Goal: Task Accomplishment & Management: Use online tool/utility

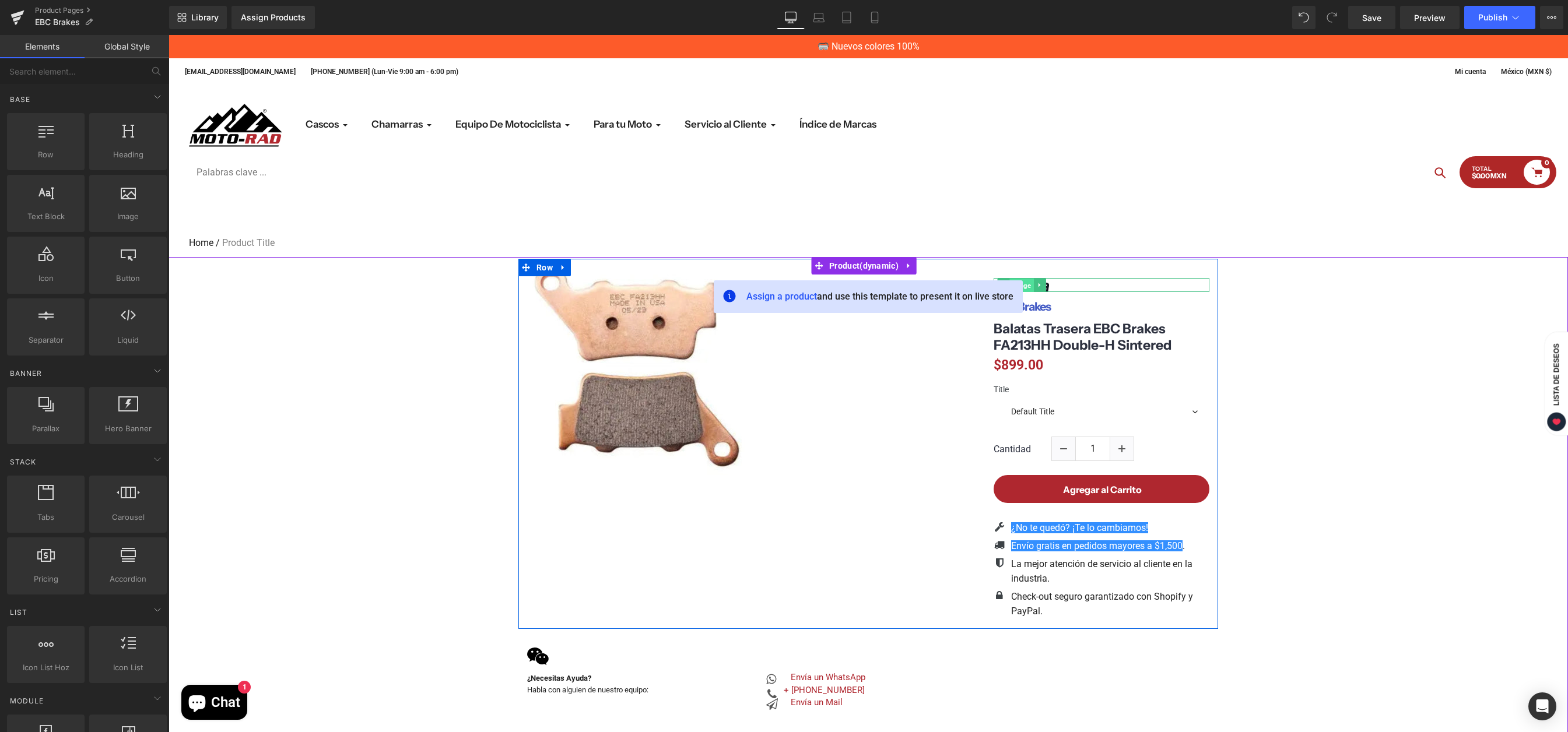
click at [1024, 288] on span "Image" at bounding box center [1021, 285] width 24 height 14
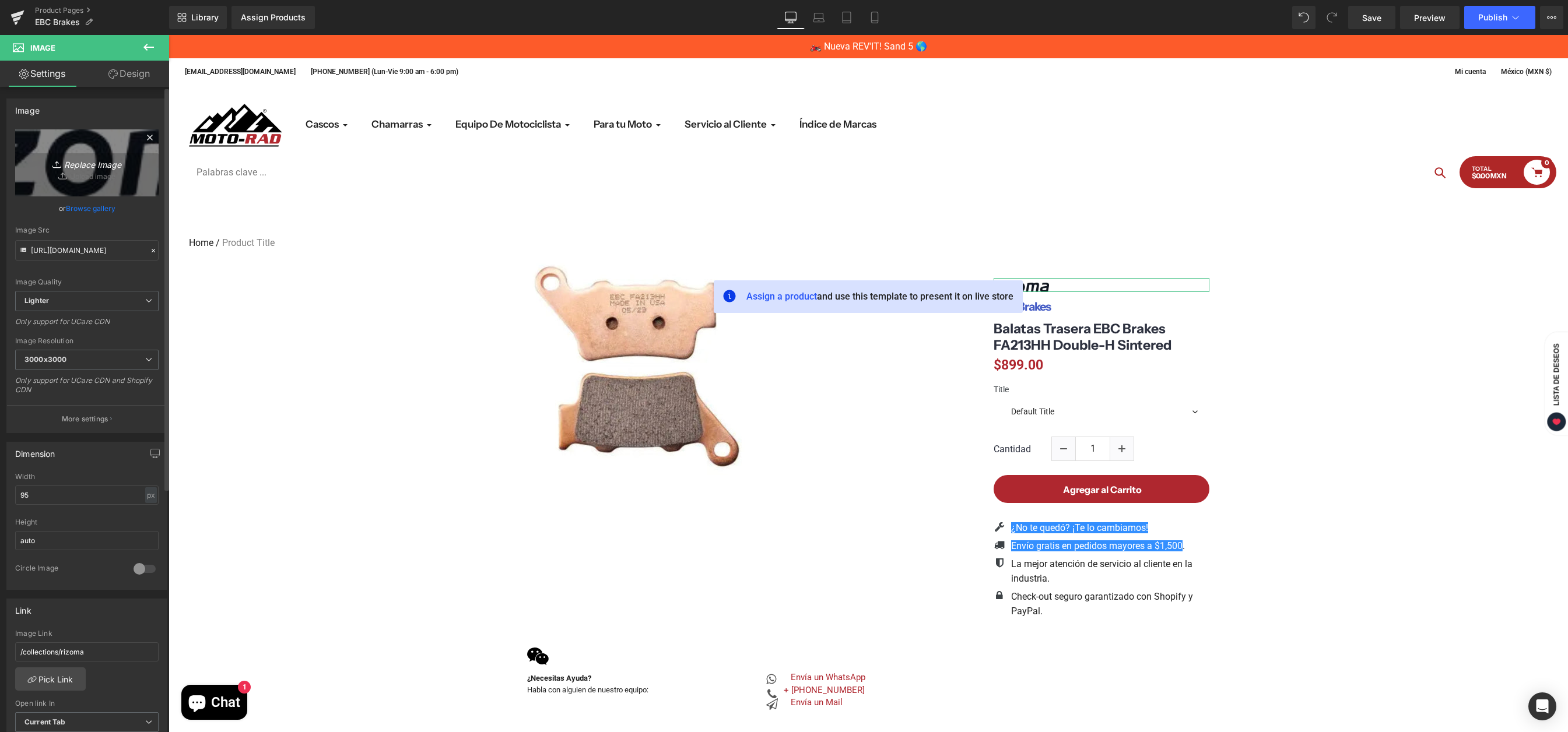
click at [94, 167] on icon "Replace Image" at bounding box center [86, 163] width 93 height 15
type input "C:\fakepath\images.png"
type input "[URL][DOMAIN_NAME]"
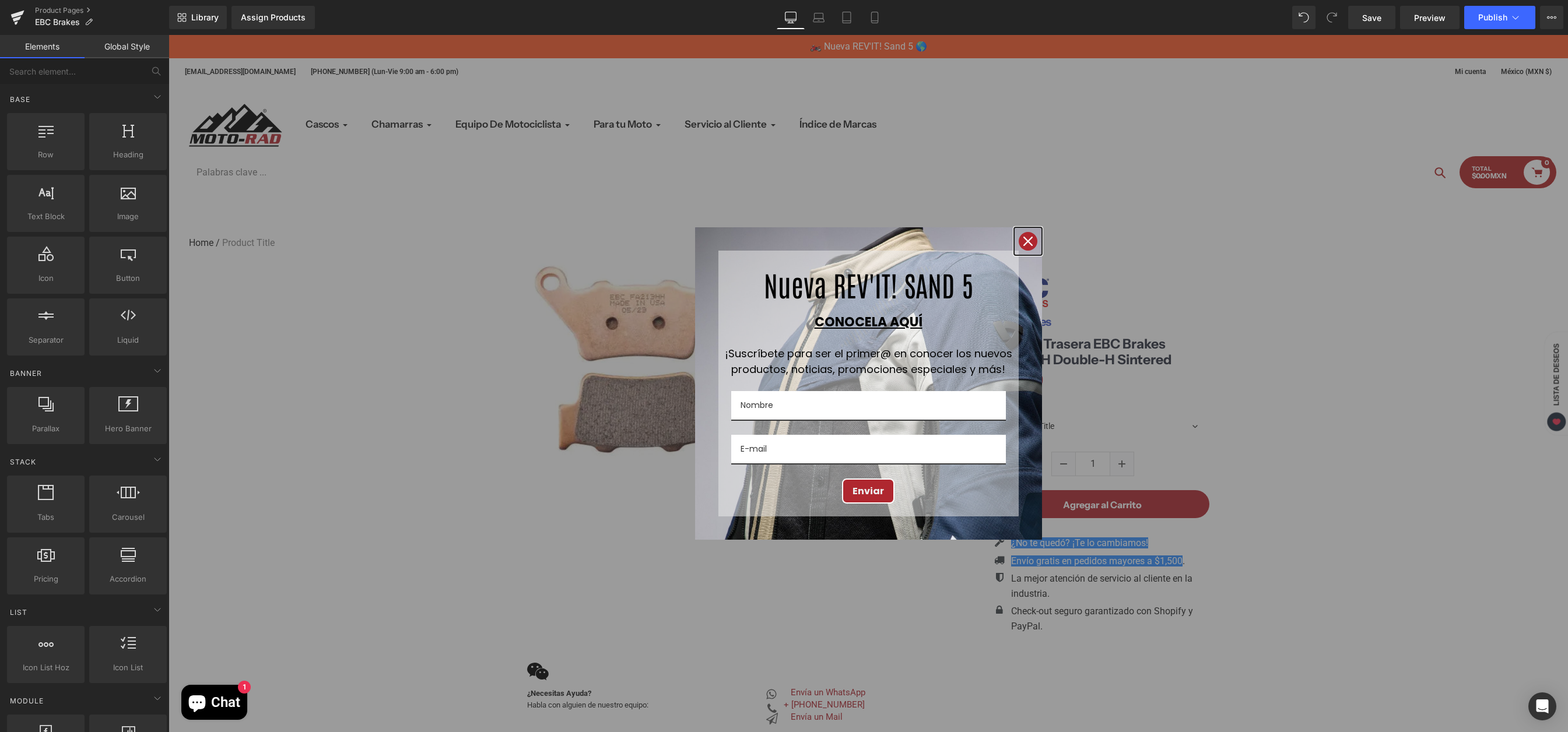
click at [1023, 240] on icon "close icon" at bounding box center [1028, 241] width 9 height 9
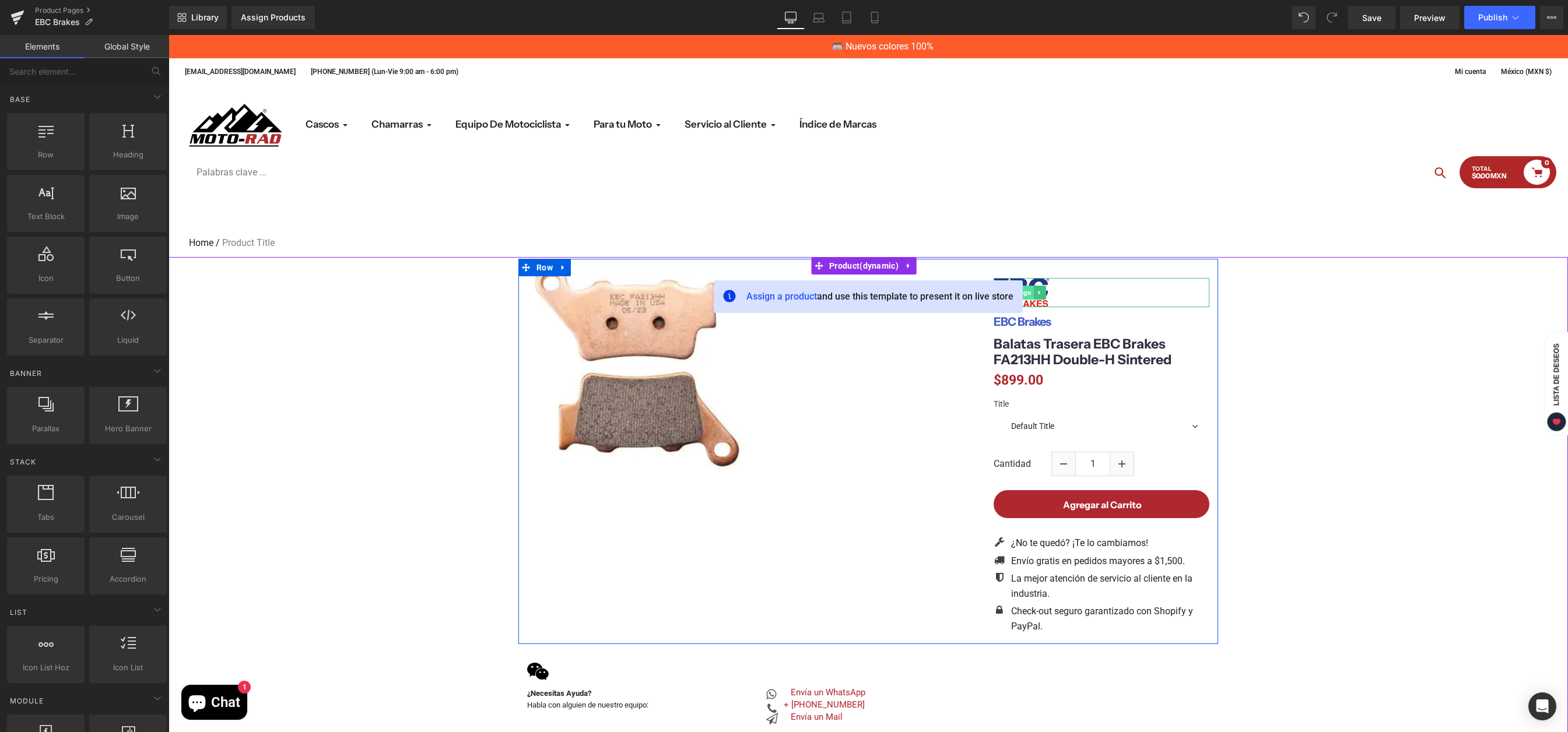
click at [1023, 291] on link "Image" at bounding box center [1015, 292] width 36 height 14
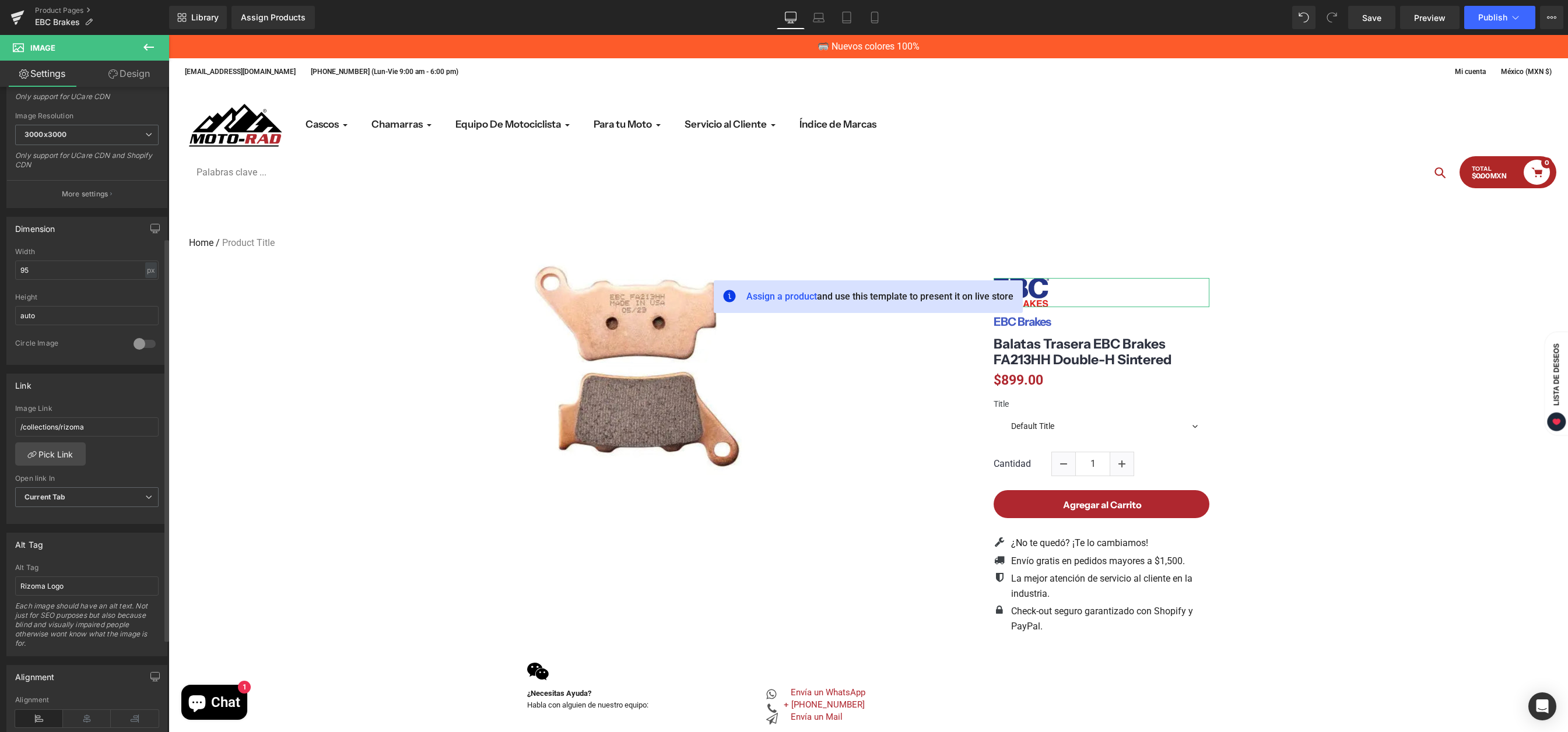
scroll to position [282, 0]
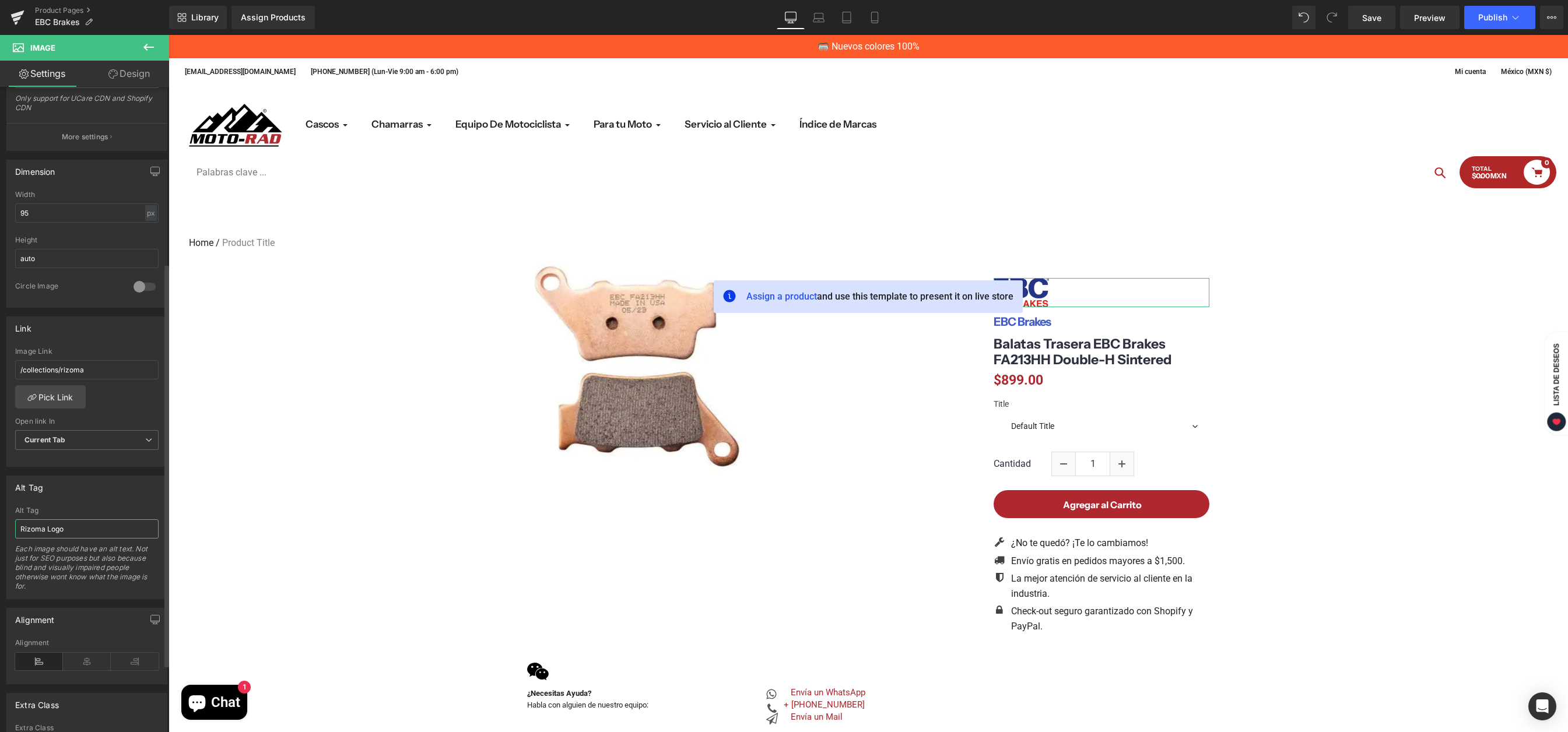
click at [76, 525] on input "Rizoma Logo" at bounding box center [87, 529] width 144 height 19
click at [33, 531] on input "Rizoma Logo" at bounding box center [87, 529] width 144 height 19
type input "EBC Brakes Logo"
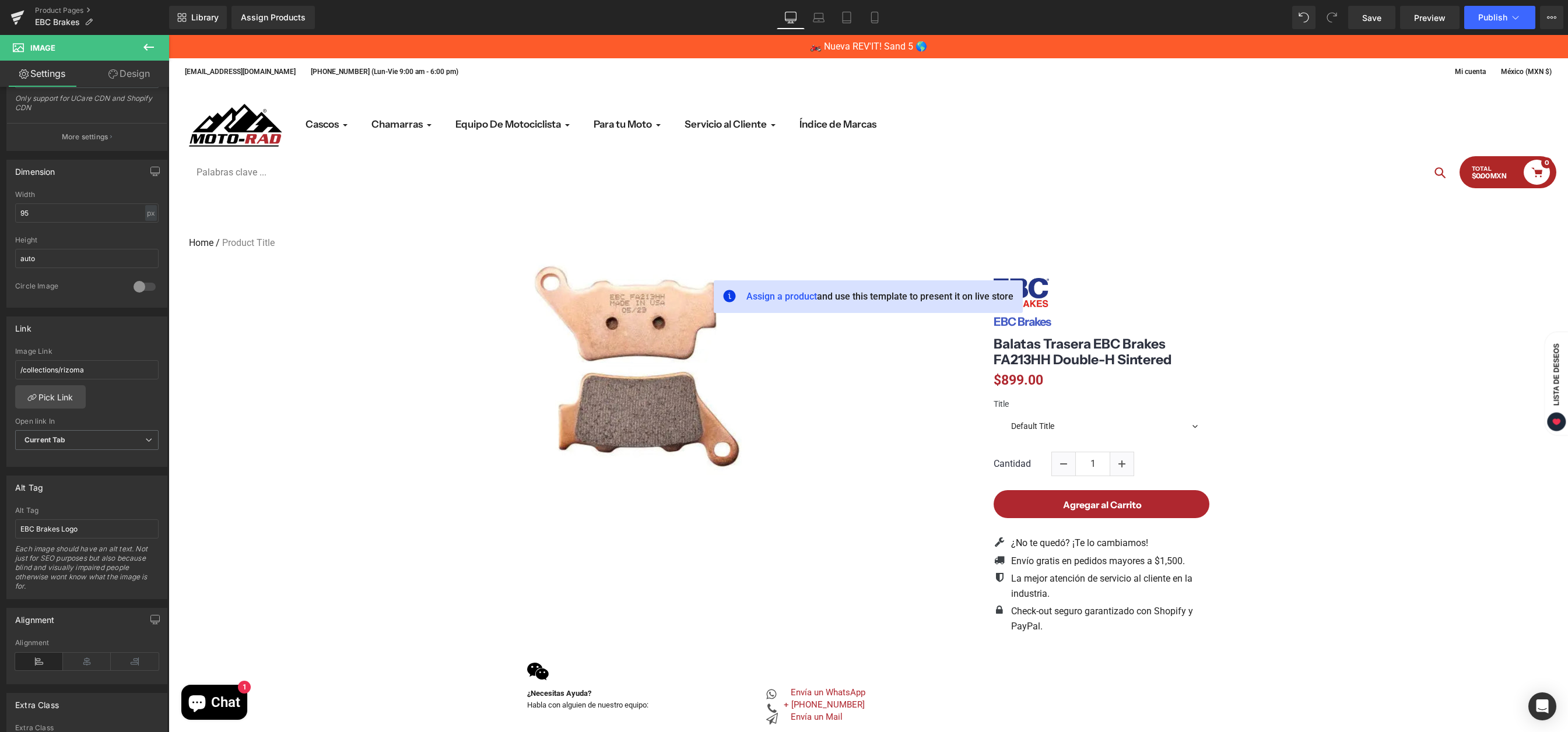
click at [1345, 19] on div "Save Preview Publish Scheduled View Live Page View with current Template Save T…" at bounding box center [1455, 17] width 224 height 23
click at [1361, 20] on link "Save" at bounding box center [1371, 17] width 47 height 23
click at [1492, 15] on span "Publish" at bounding box center [1492, 17] width 29 height 9
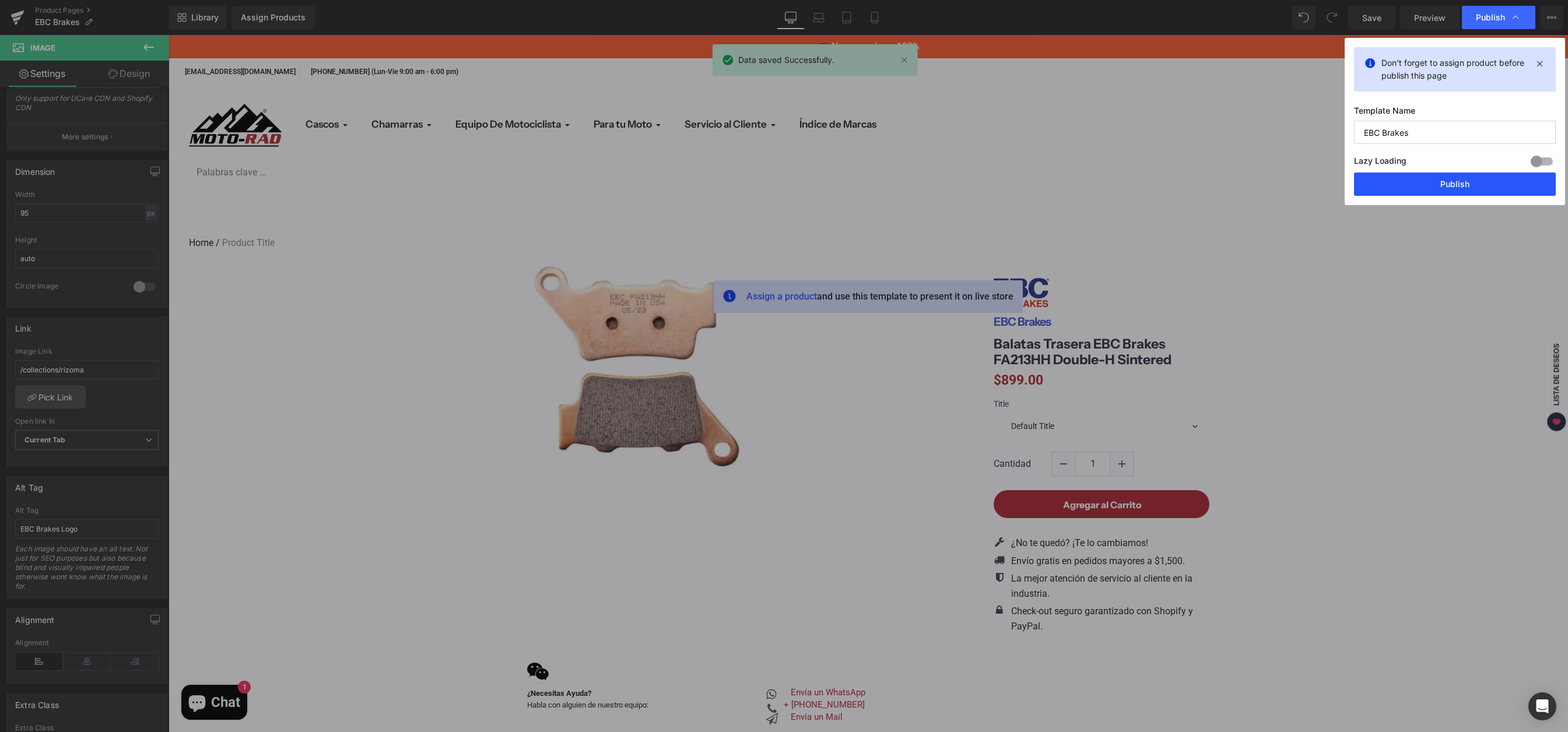
click at [1435, 190] on button "Publish" at bounding box center [1455, 184] width 202 height 23
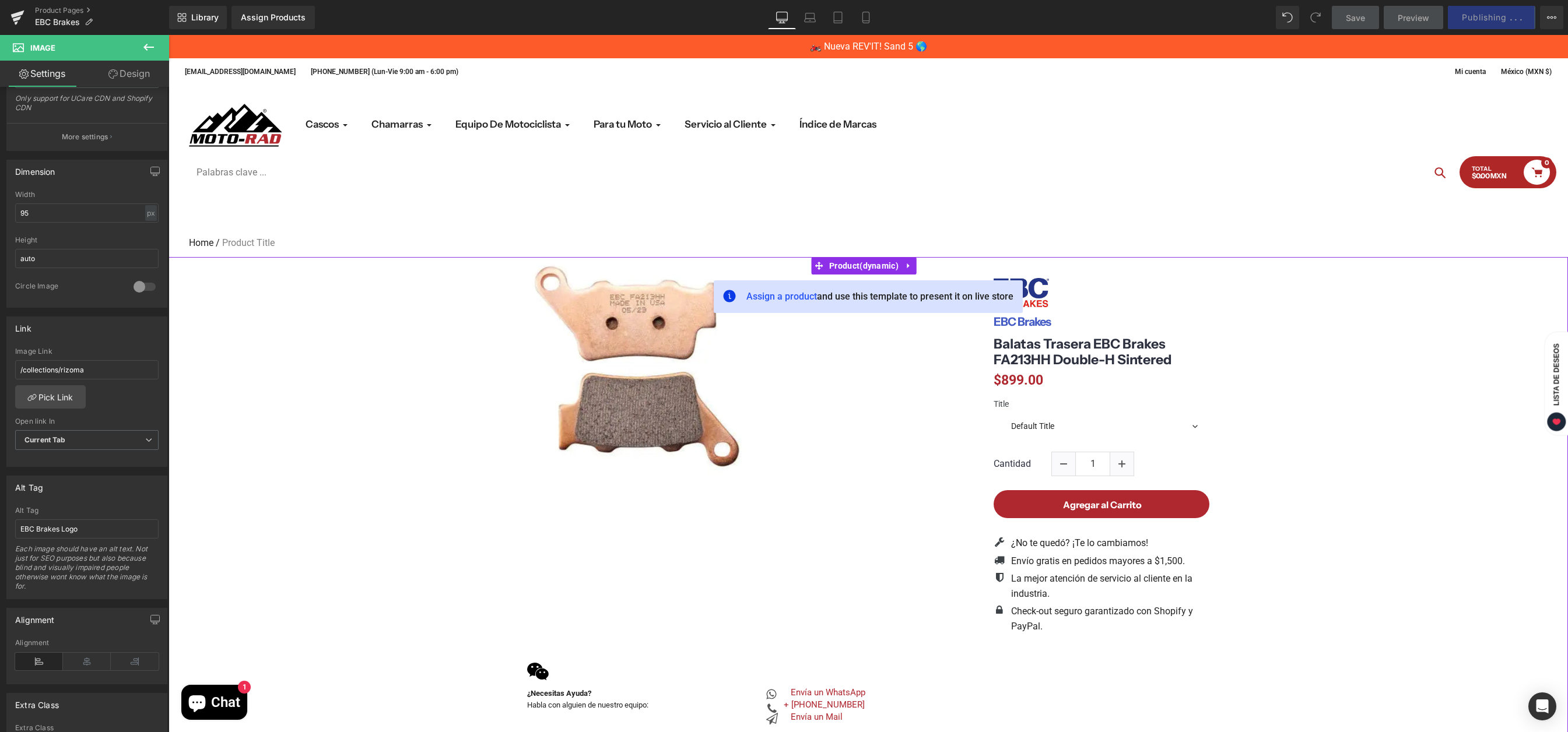
click at [1447, 330] on div "(P) Image (P) Image List Image EBC Brakes (P) Vendor" at bounding box center [868, 542] width 1388 height 566
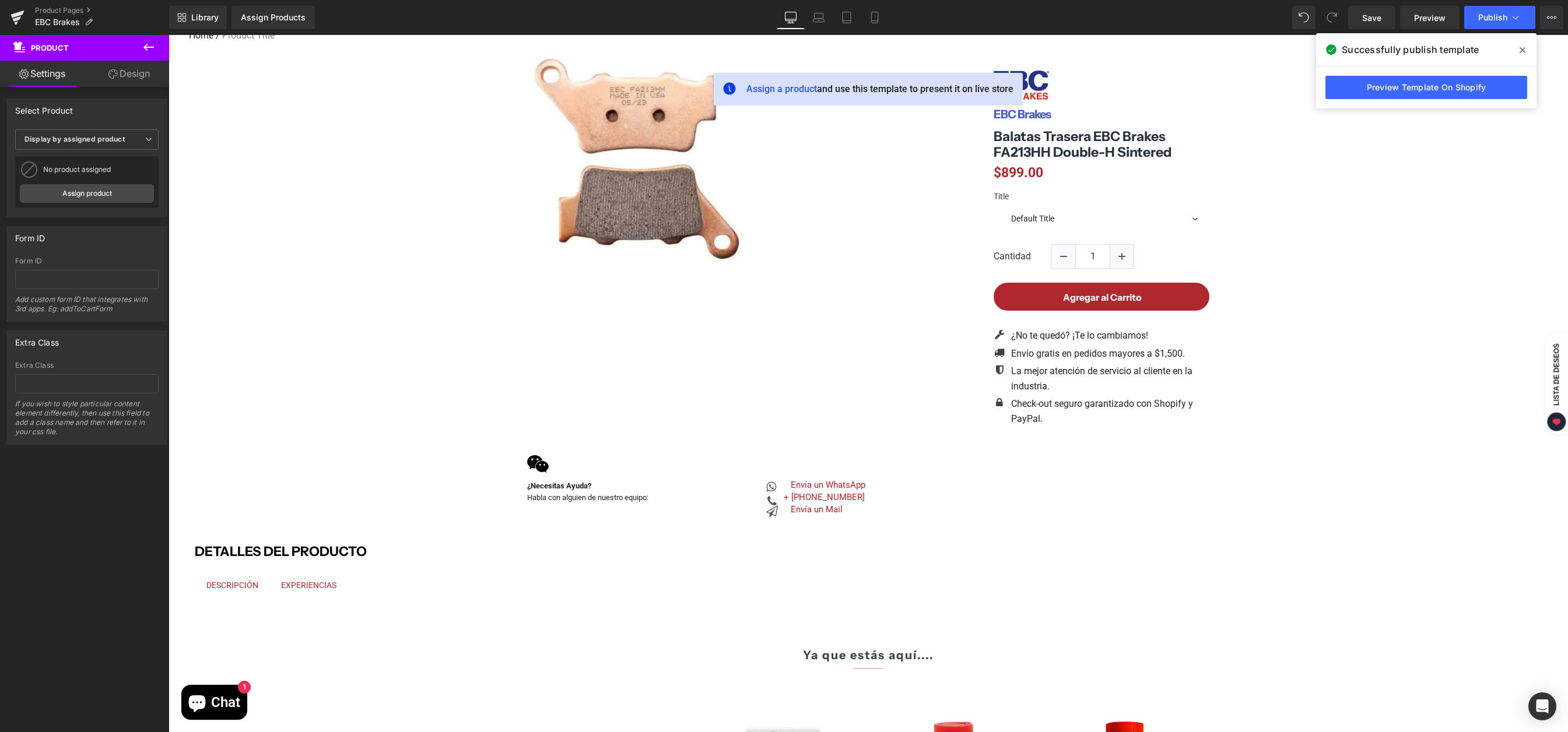
scroll to position [0, 0]
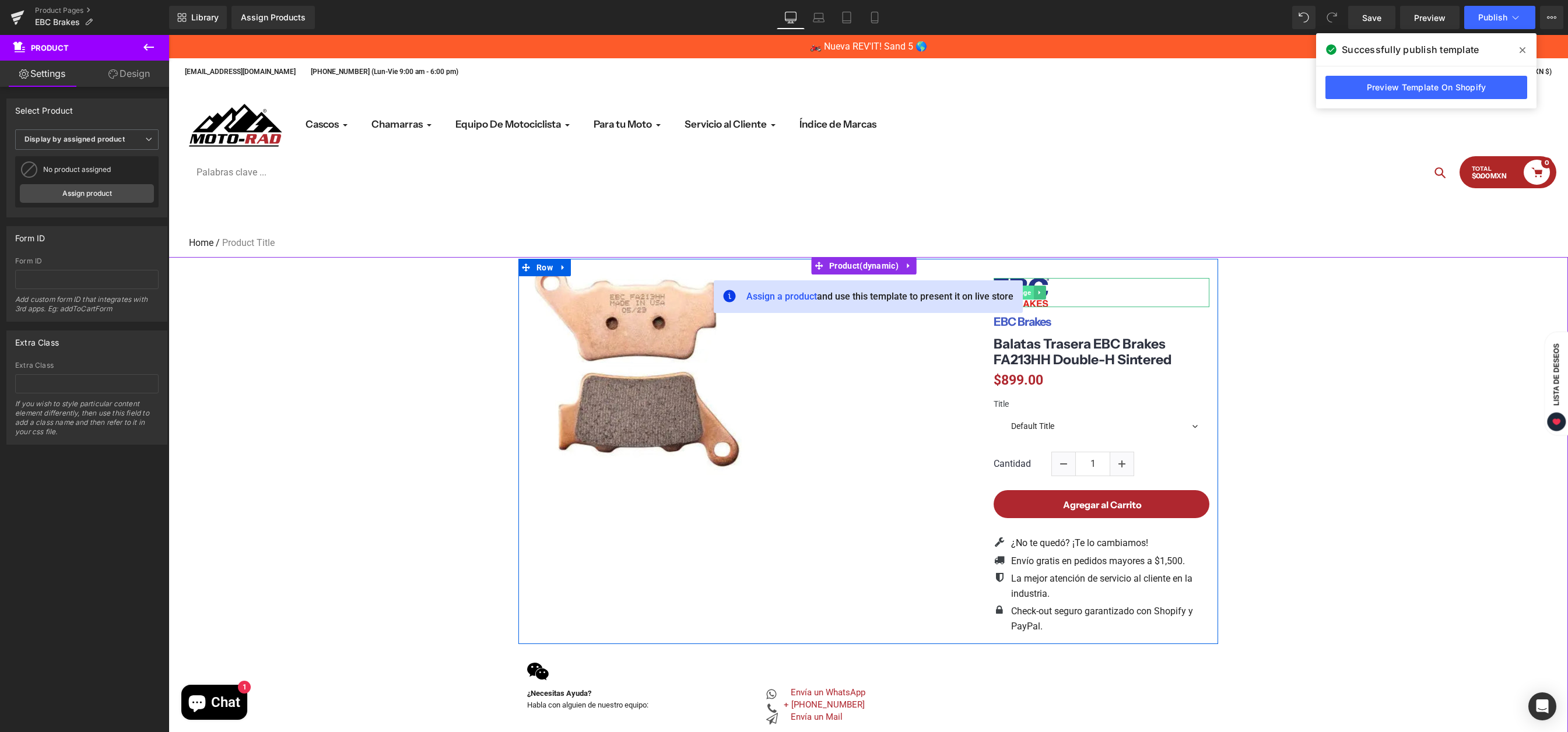
click at [1025, 291] on div "Image" at bounding box center [1101, 292] width 216 height 28
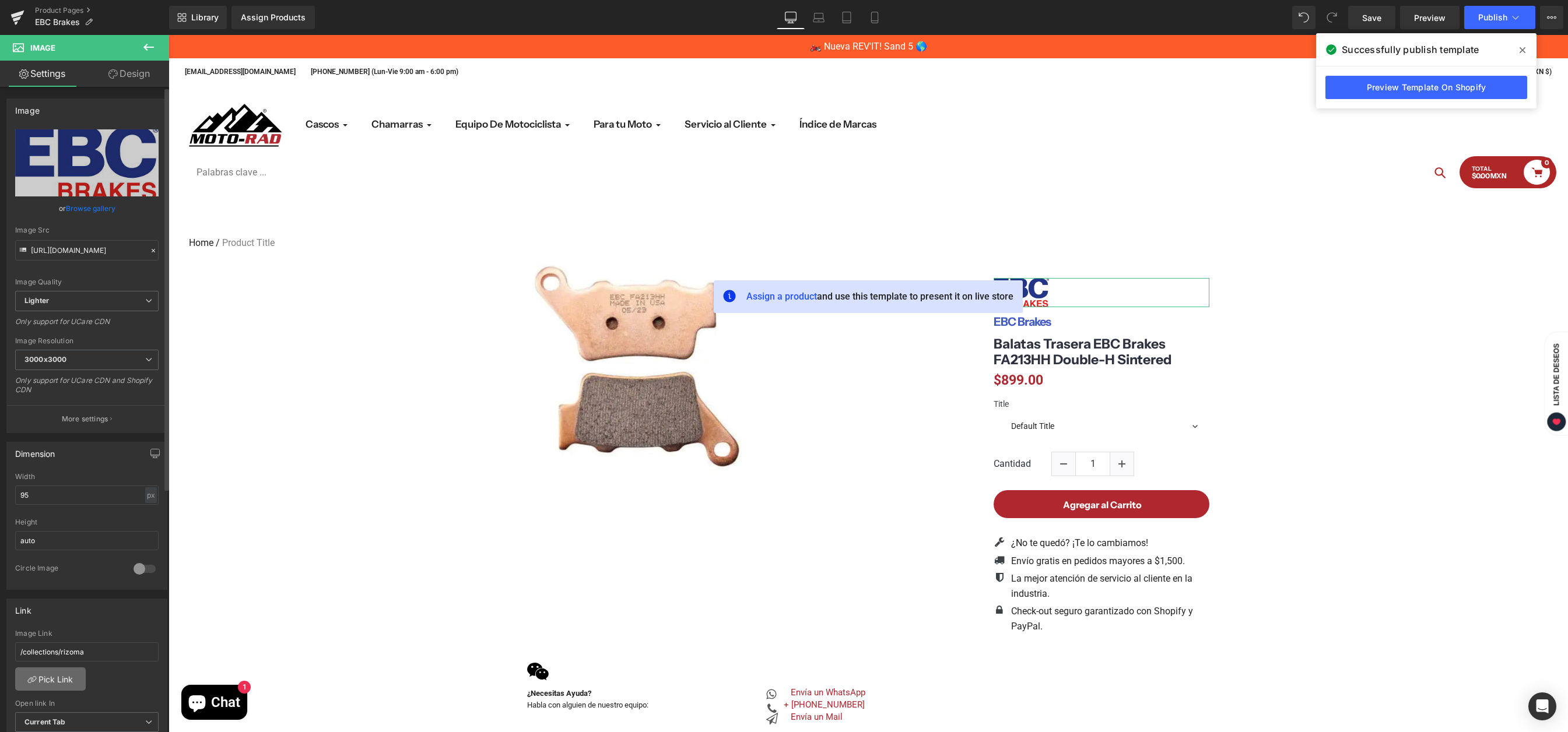
click at [58, 686] on link "Pick Link" at bounding box center [50, 679] width 70 height 23
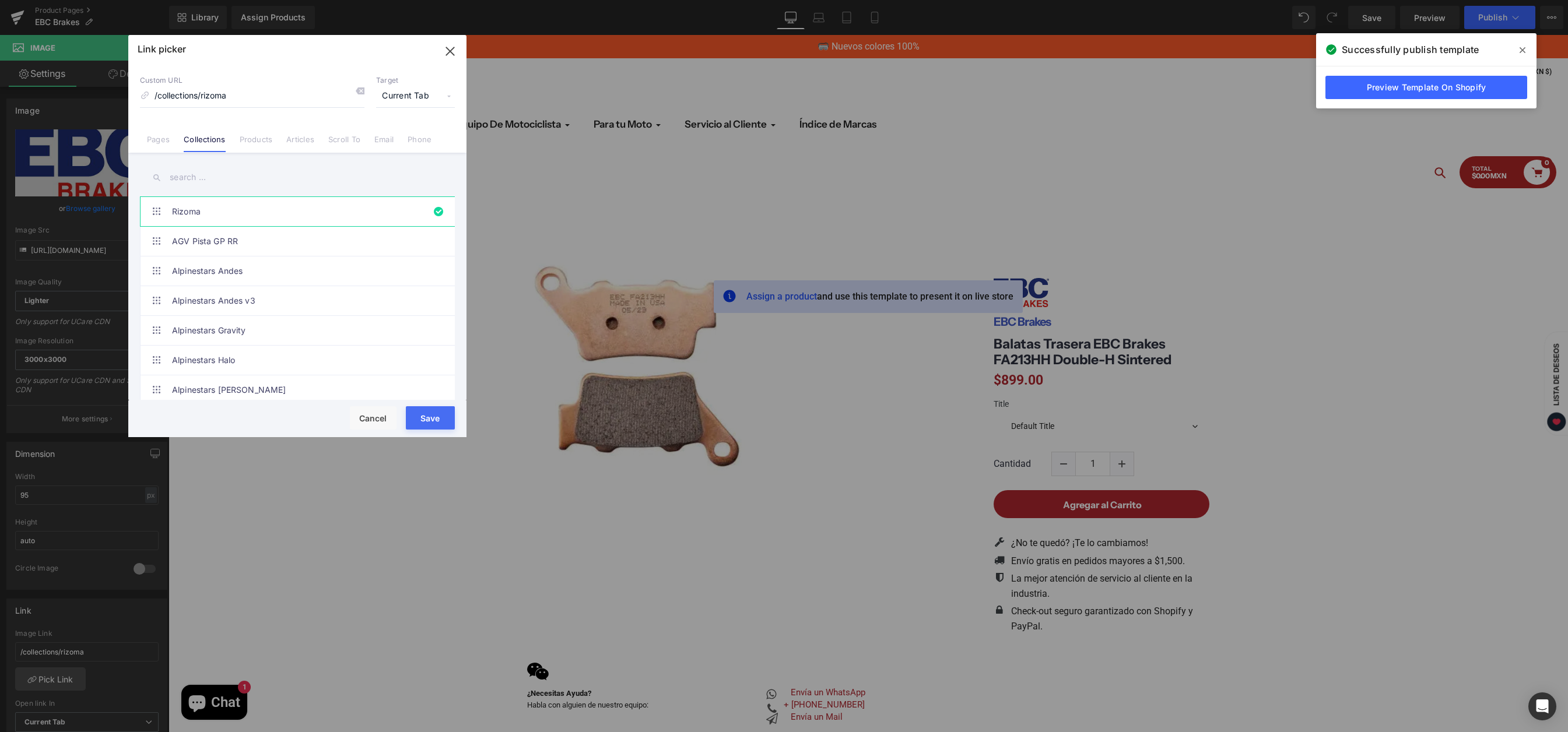
click at [220, 172] on input "text" at bounding box center [298, 177] width 315 height 26
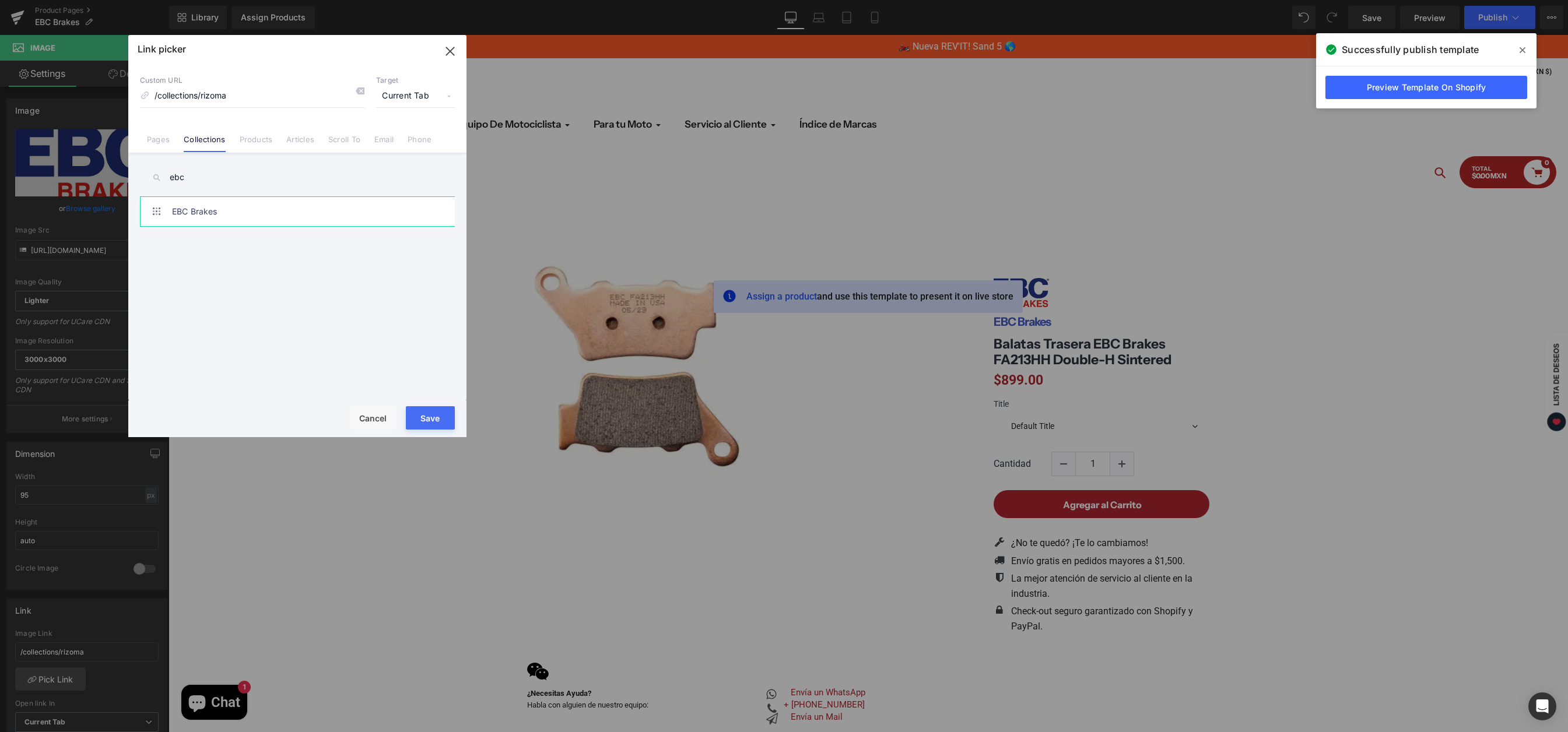
type input "ebc"
click at [211, 219] on link "EBC Brakes" at bounding box center [300, 211] width 256 height 29
type input "/collections/ebc-brakes"
click at [426, 421] on button "Save" at bounding box center [430, 418] width 49 height 23
type input "/collections/ebc-brakes"
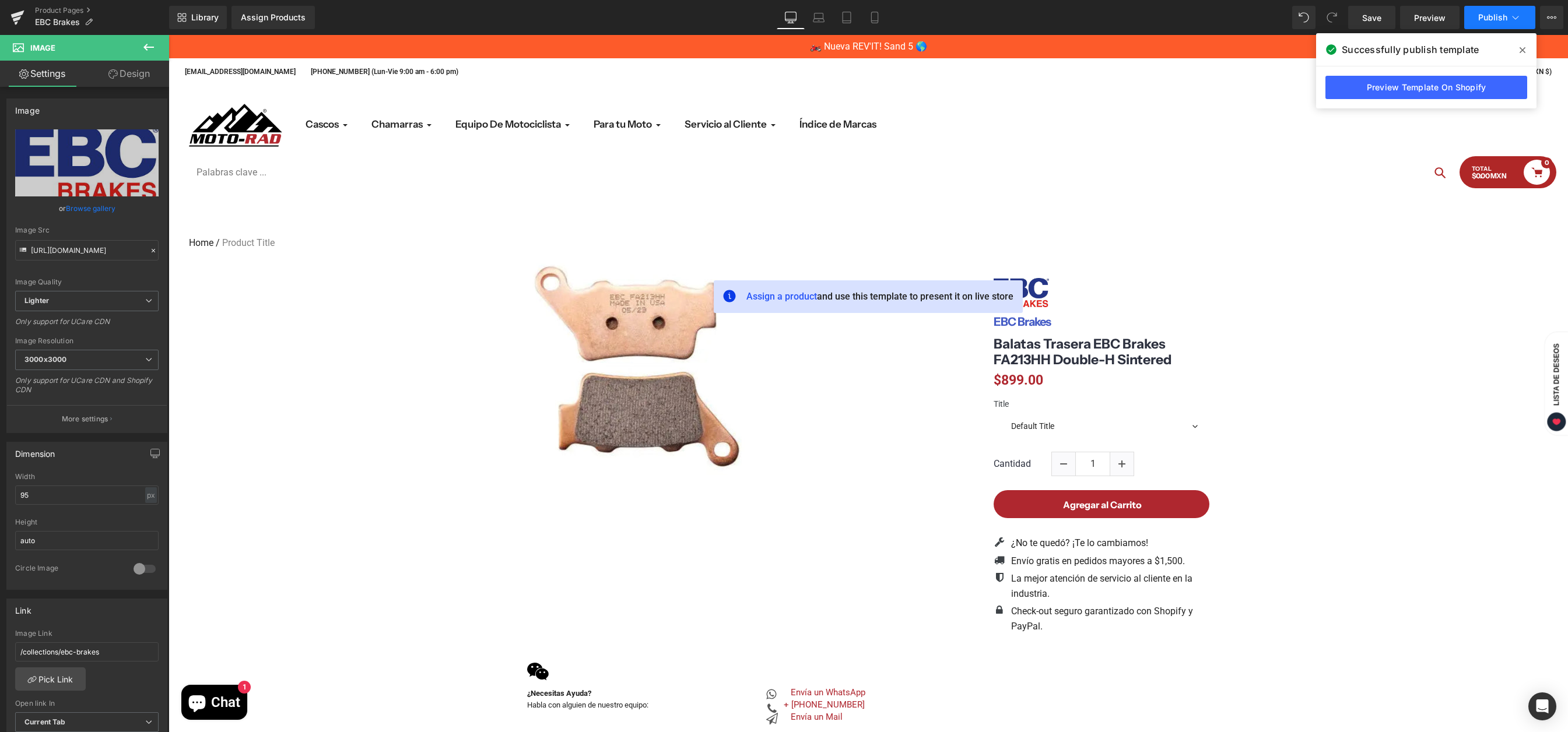
click at [1525, 23] on button "Publish" at bounding box center [1500, 17] width 71 height 23
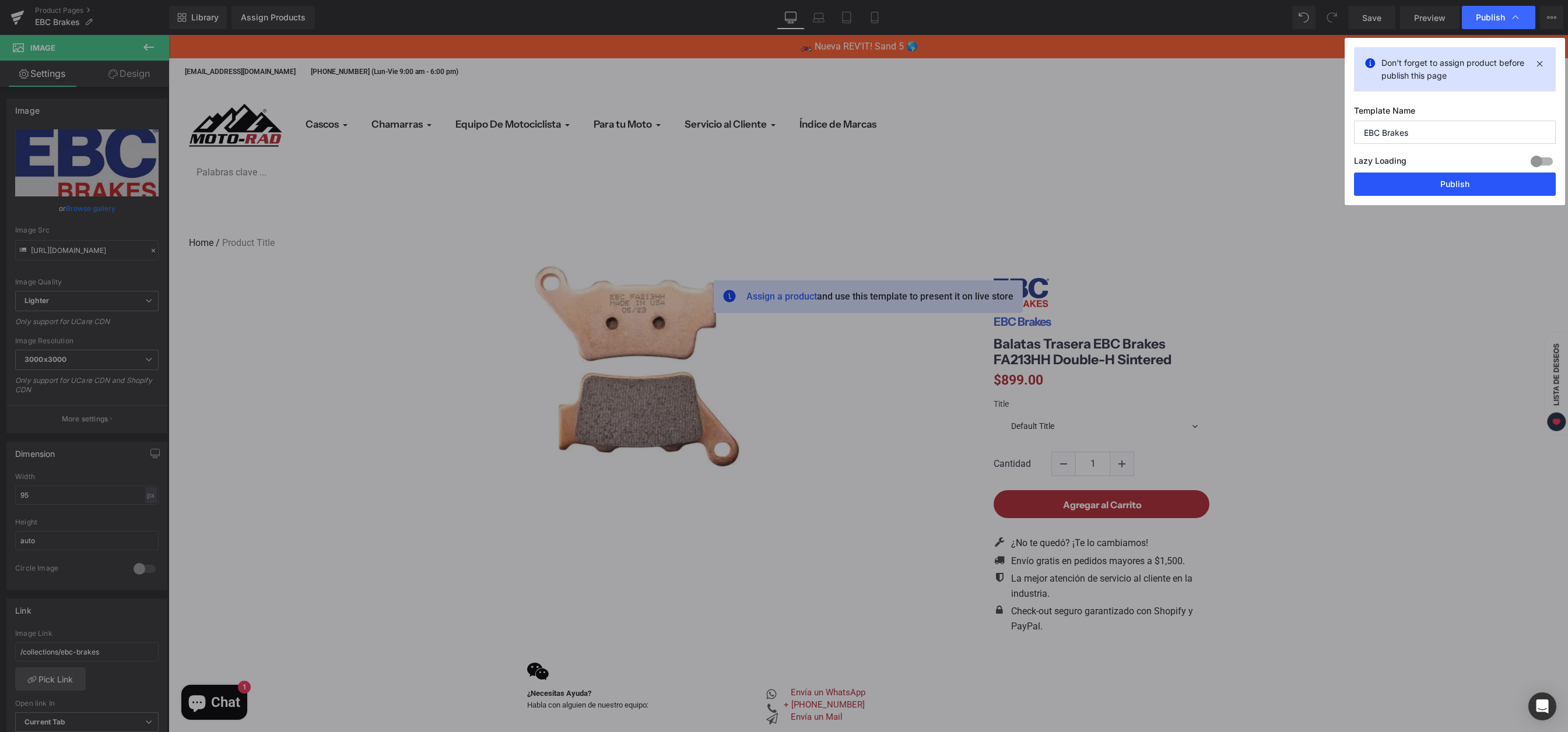
click at [1428, 186] on button "Publish" at bounding box center [1455, 184] width 202 height 23
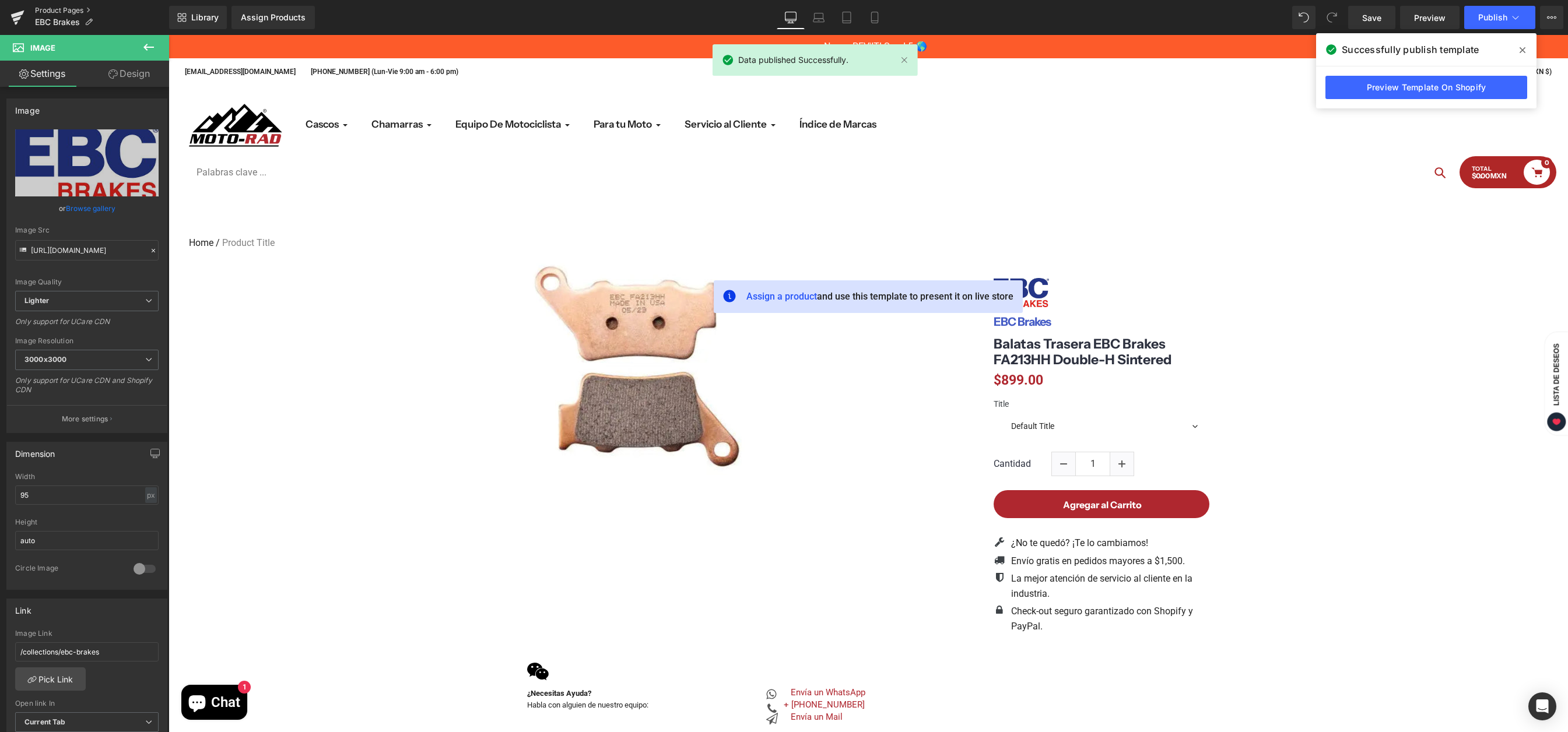
click at [76, 10] on link "Product Pages" at bounding box center [102, 10] width 134 height 9
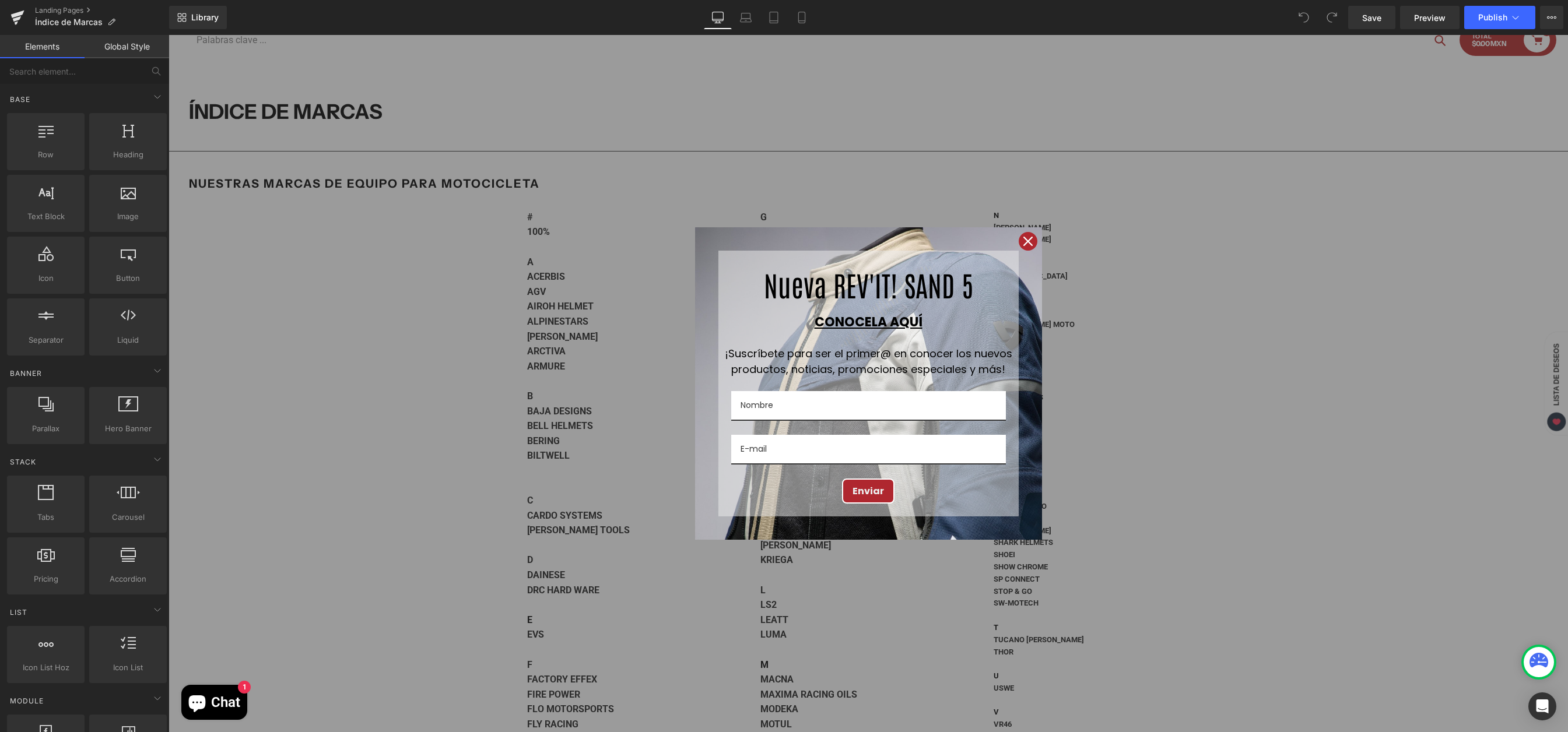
scroll to position [134, 0]
click at [1023, 242] on icon "close icon" at bounding box center [1028, 241] width 9 height 9
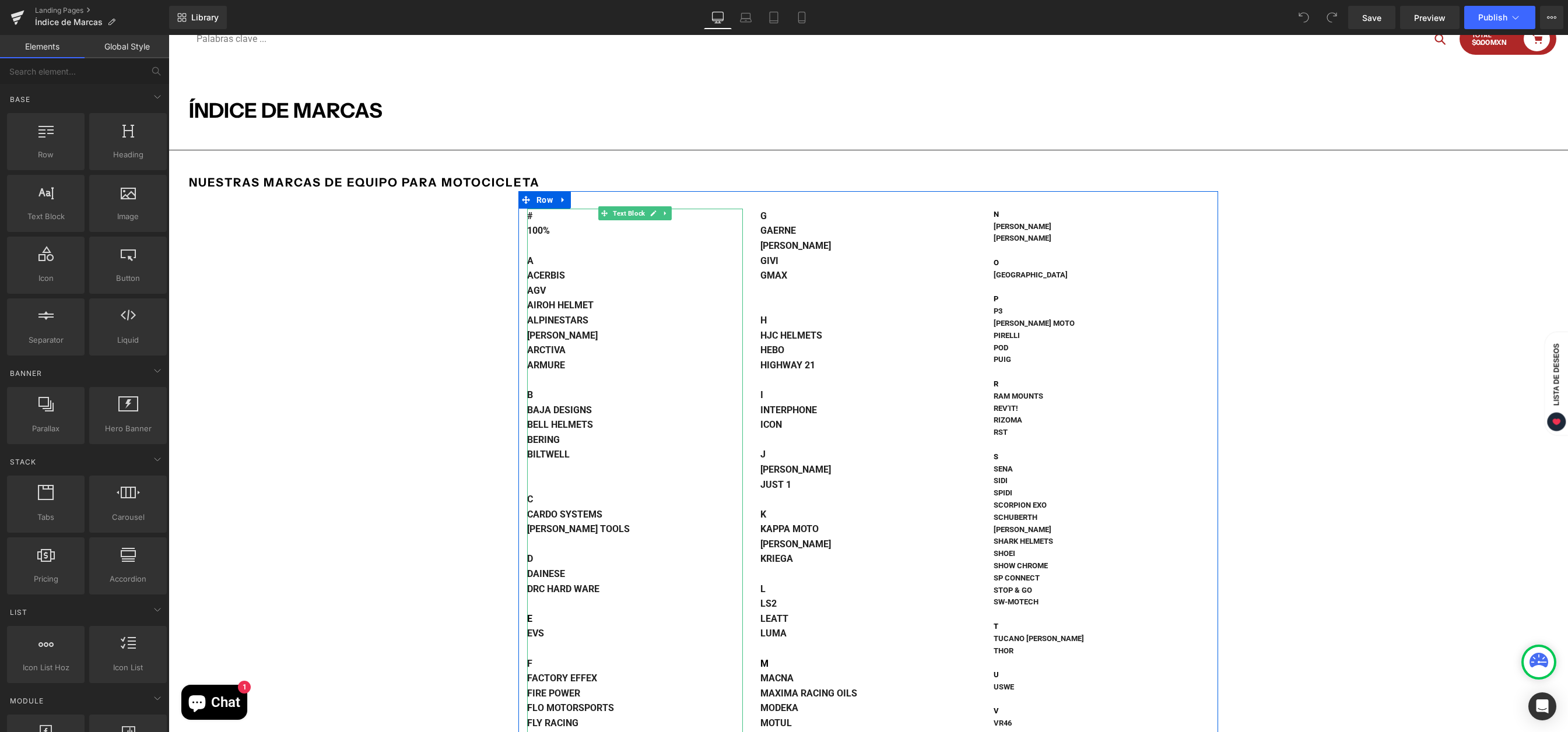
click at [556, 634] on div "EVS" at bounding box center [635, 633] width 216 height 15
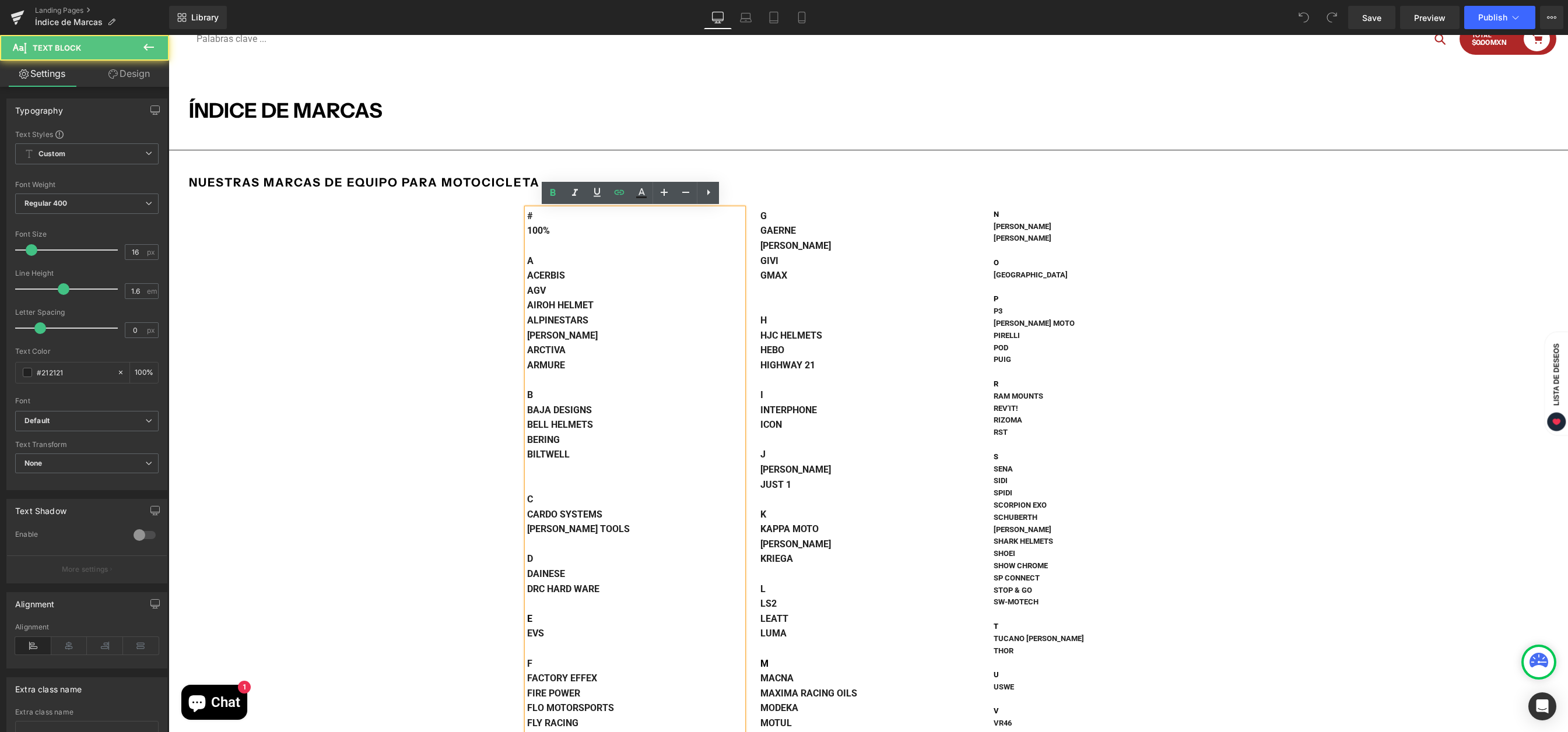
click at [548, 634] on div "EVS" at bounding box center [635, 633] width 216 height 15
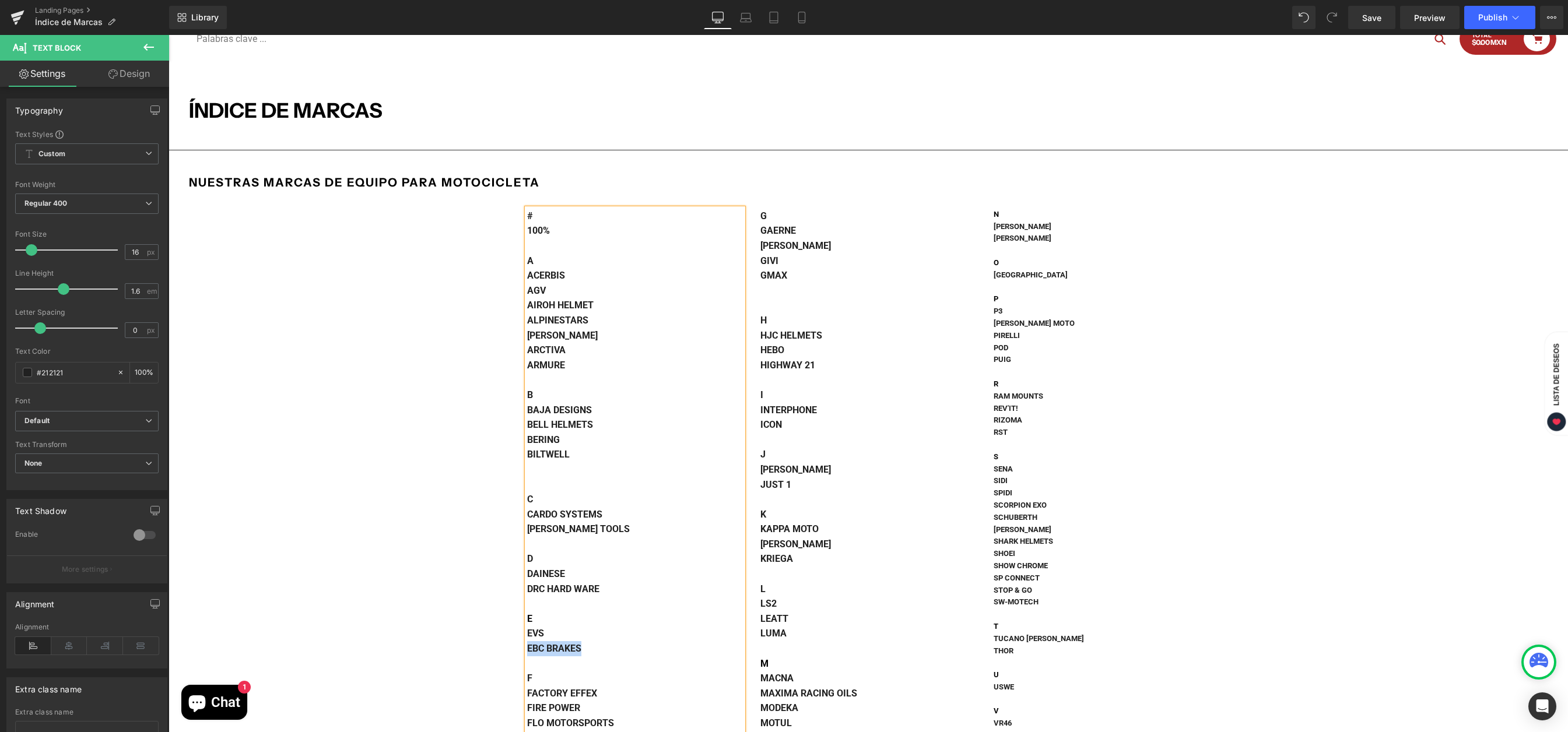
click at [561, 649] on strong "EBC BRAKES" at bounding box center [554, 648] width 54 height 11
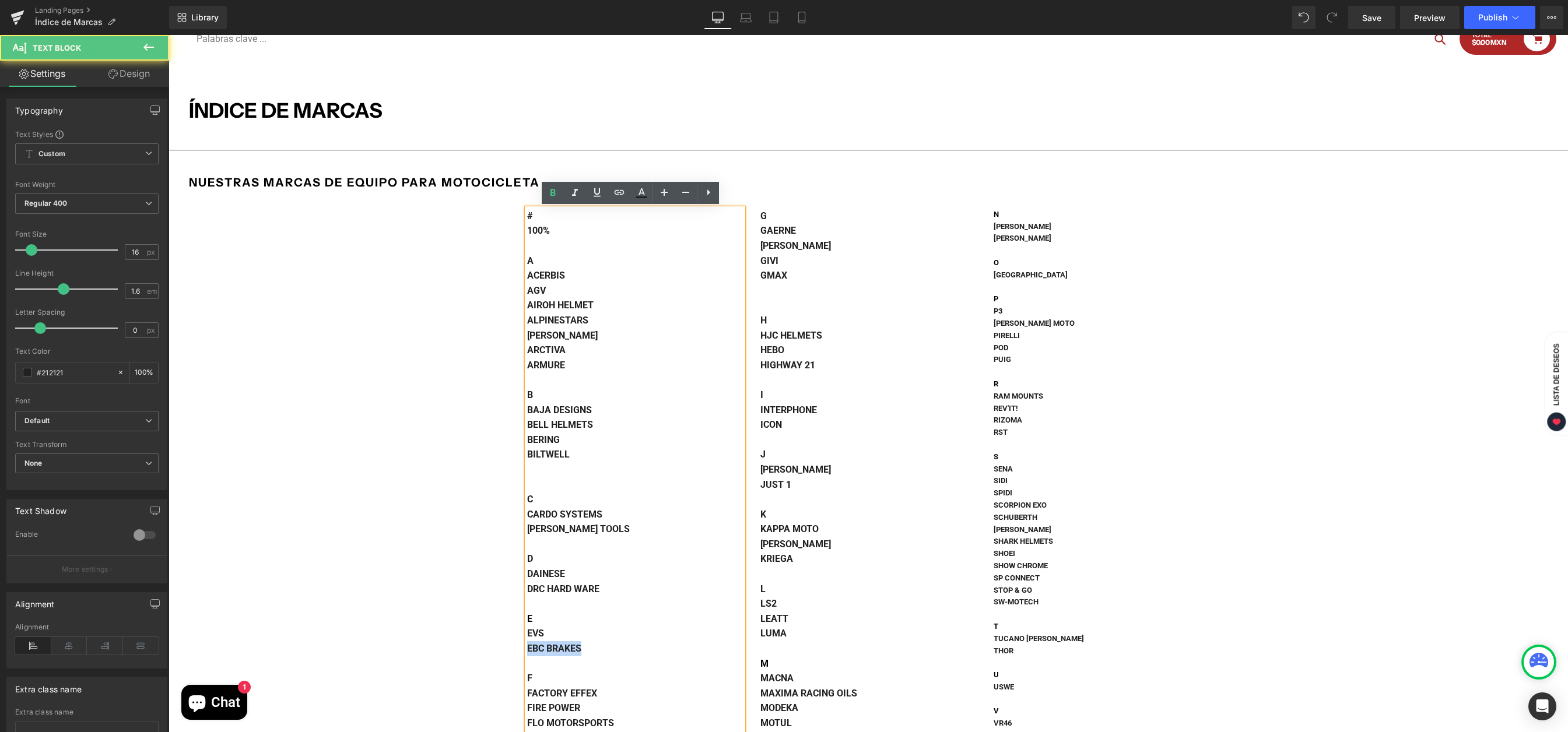
drag, startPoint x: 586, startPoint y: 648, endPoint x: 522, endPoint y: 650, distance: 64.0
click at [527, 650] on div "EBC BRAKES" at bounding box center [635, 648] width 216 height 15
click at [622, 194] on icon at bounding box center [620, 192] width 10 height 4
click at [576, 670] on input "text" at bounding box center [608, 673] width 179 height 29
paste input "https://moto-rad.com/collections/ebc-brakes"
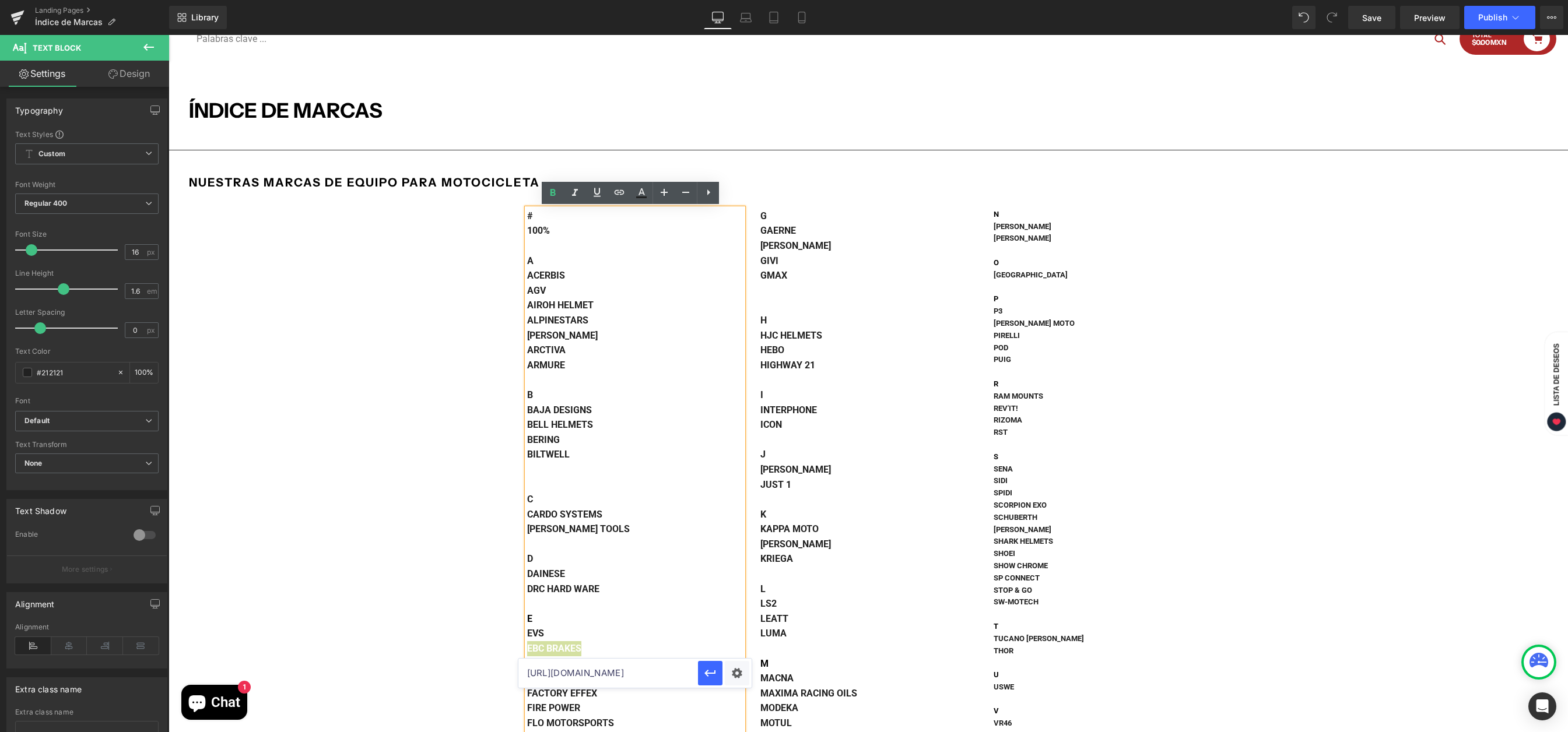
scroll to position [0, 32]
type input "https://moto-rad.com/collections/ebc-brakes"
click at [711, 678] on icon "button" at bounding box center [710, 673] width 14 height 14
click at [1501, 19] on span "Publish" at bounding box center [1492, 17] width 29 height 9
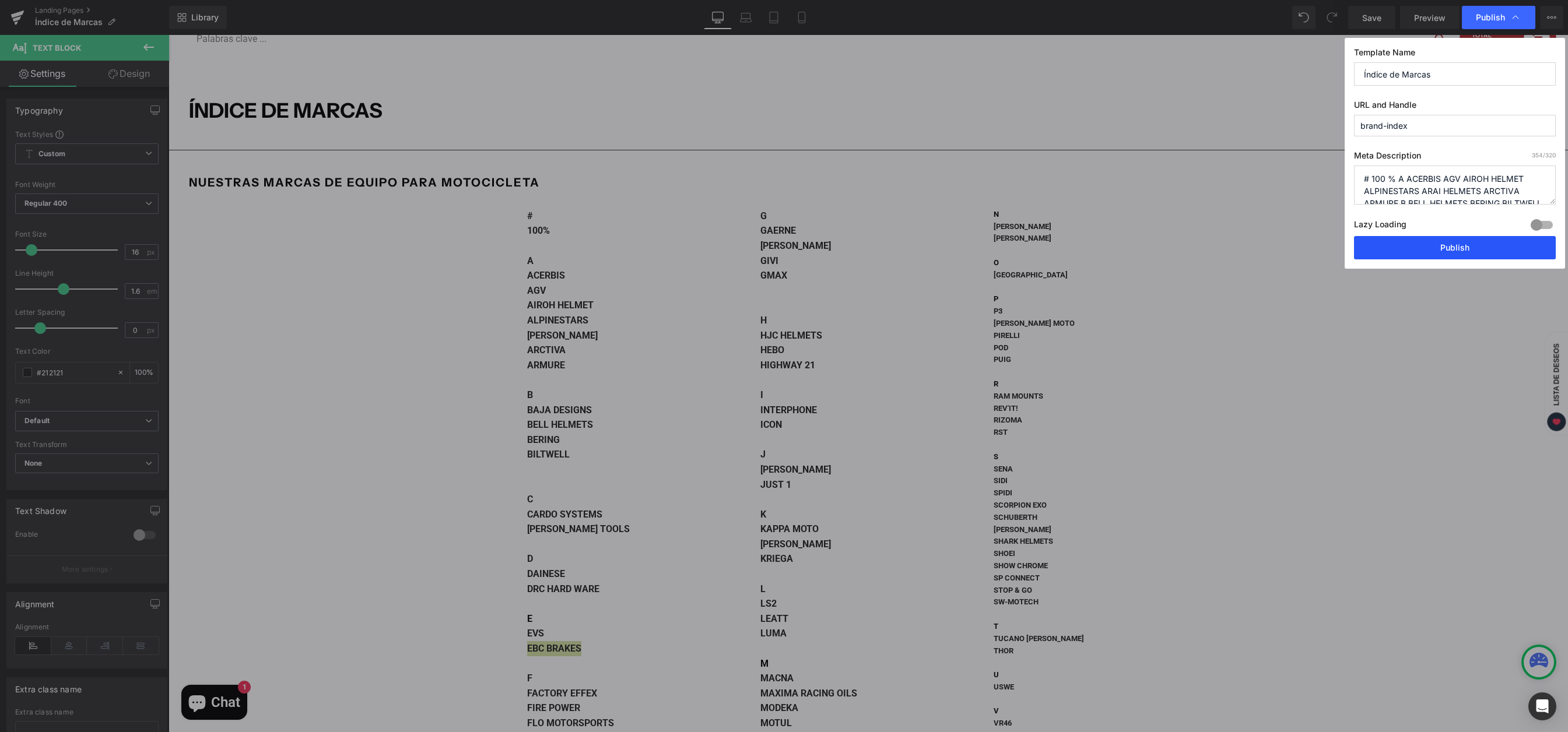
click at [1426, 248] on button "Publish" at bounding box center [1455, 248] width 202 height 23
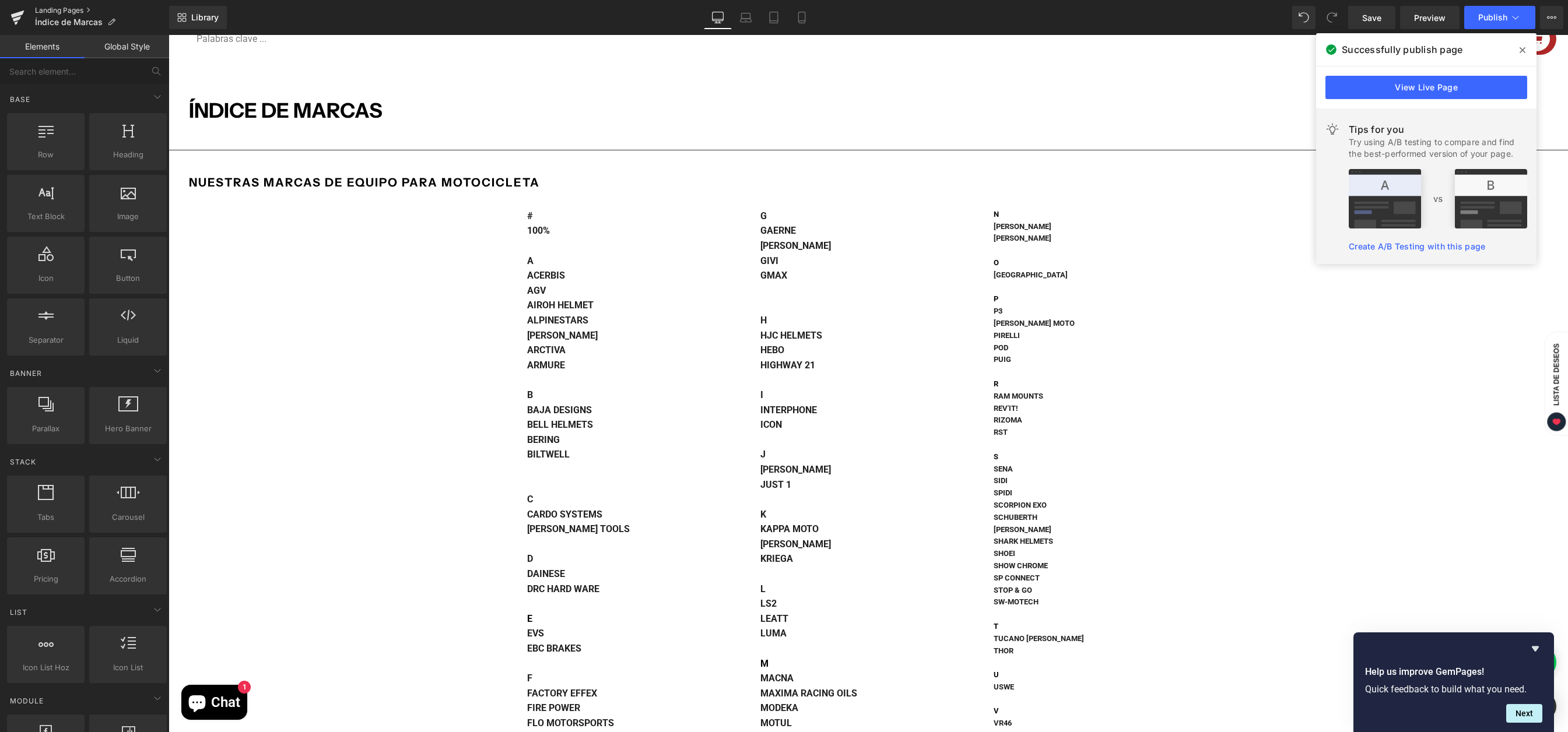
click at [56, 7] on link "Landing Pages" at bounding box center [102, 10] width 134 height 9
